Goal: Task Accomplishment & Management: Manage account settings

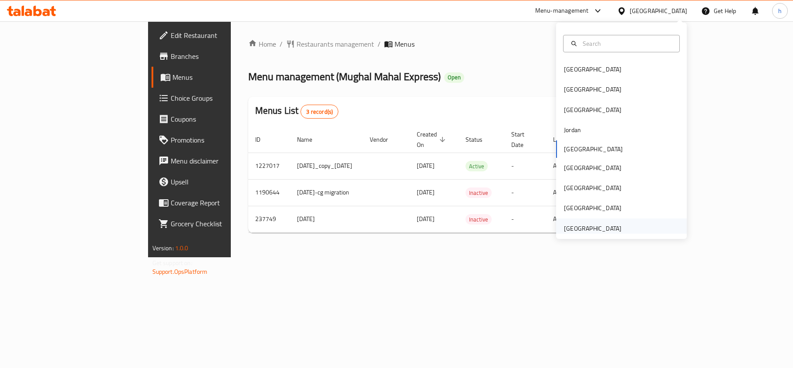
click at [611, 225] on div "United Arab Emirates" at bounding box center [592, 228] width 57 height 10
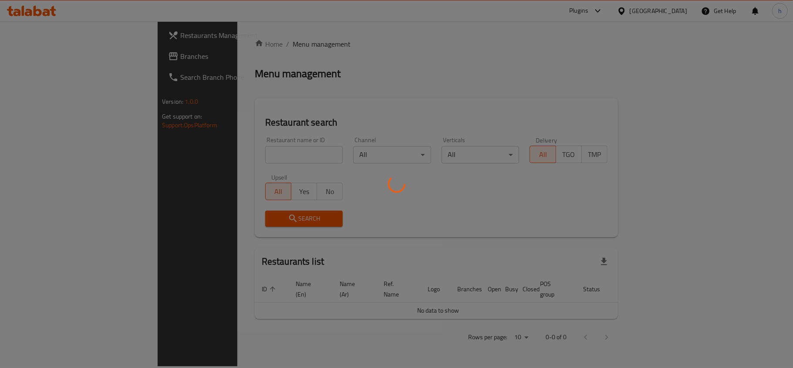
click at [41, 55] on div at bounding box center [396, 184] width 793 height 368
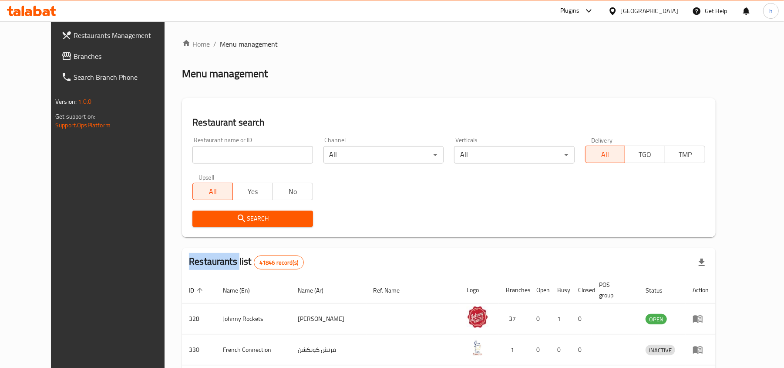
click at [51, 55] on div "Restaurants Management Branches Search Branch Phone Version: 1.0.0 Get support …" at bounding box center [392, 322] width 682 height 603
click at [74, 55] on span "Branches" at bounding box center [124, 56] width 101 height 10
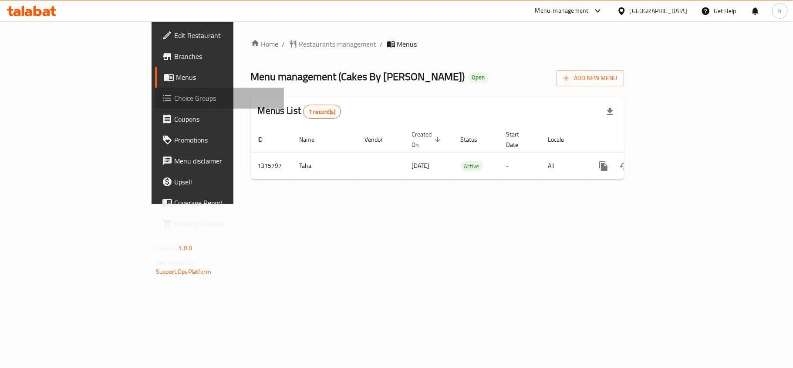
click at [174, 96] on span "Choice Groups" at bounding box center [225, 98] width 103 height 10
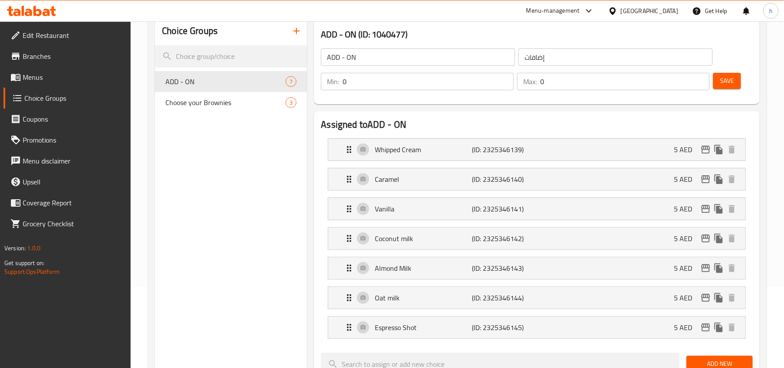
scroll to position [64, 0]
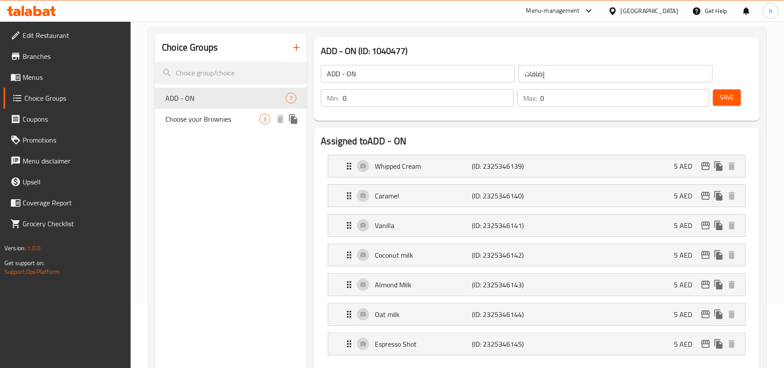
click at [199, 119] on span "Choose your Brownies" at bounding box center [212, 119] width 94 height 10
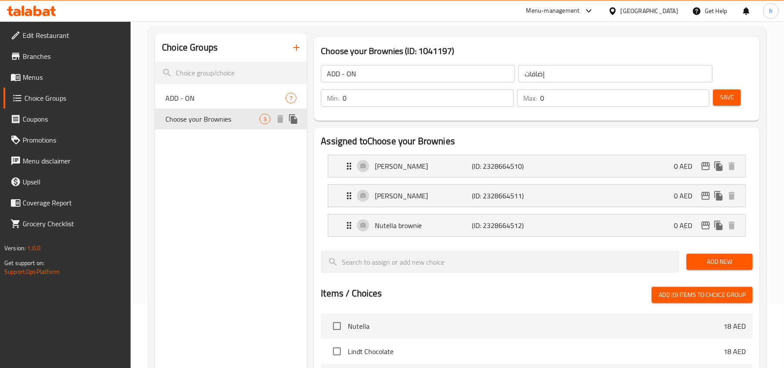
type input "Choose your Brownies"
type input "اختر براونيز الخاصة بك"
type input "3"
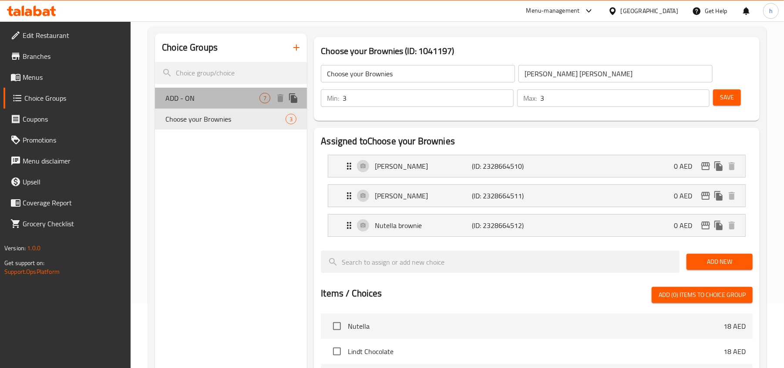
click at [209, 98] on span "ADD - ON" at bounding box center [212, 98] width 94 height 10
type input "ADD - ON"
type input "إضافات"
type input "0"
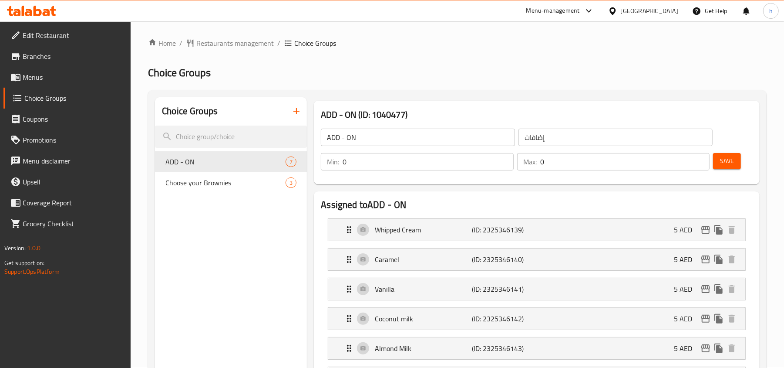
scroll to position [0, 0]
click at [654, 14] on div "United Arab Emirates" at bounding box center [649, 11] width 57 height 10
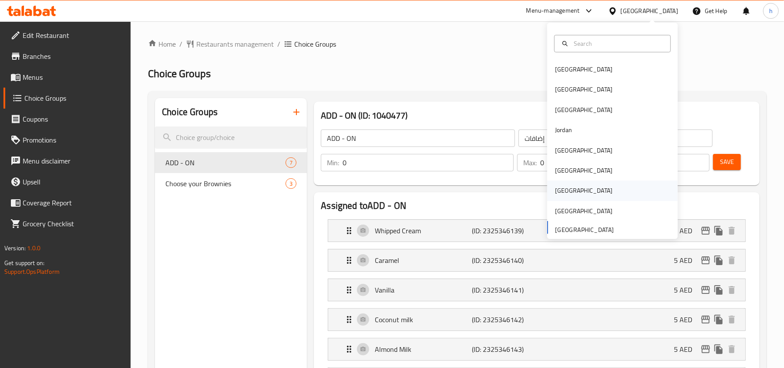
click at [557, 187] on div "[GEOGRAPHIC_DATA]" at bounding box center [583, 190] width 57 height 10
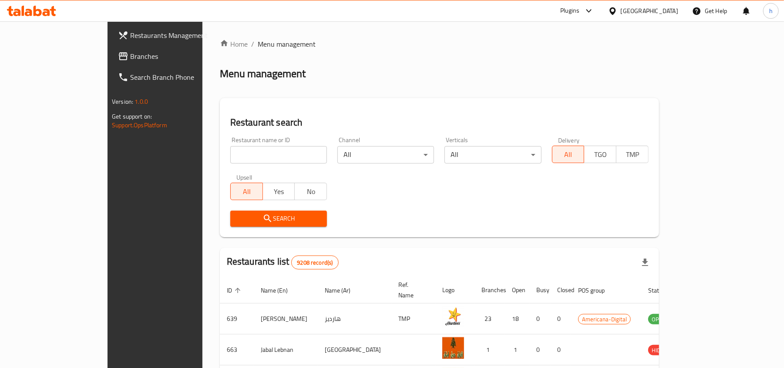
click at [130, 55] on span "Branches" at bounding box center [180, 56] width 101 height 10
